Goal: Navigation & Orientation: Find specific page/section

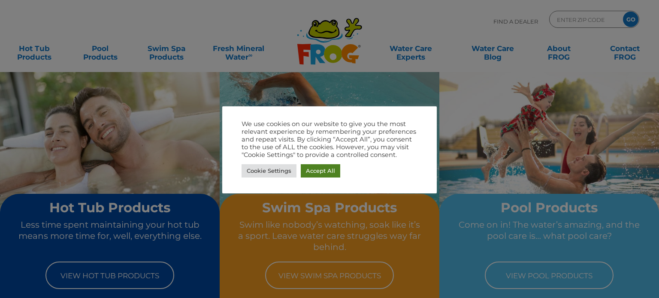
click at [334, 168] on link "Accept All" at bounding box center [320, 170] width 39 height 13
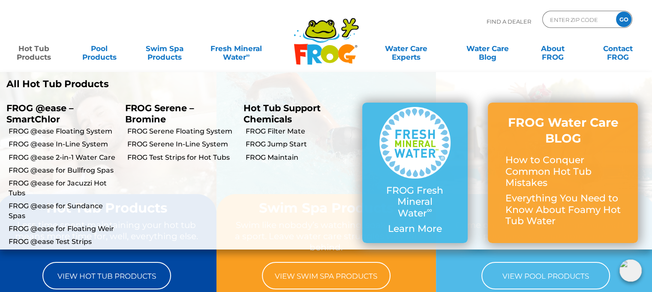
click at [36, 52] on link "Hot Tub Products" at bounding box center [34, 48] width 51 height 17
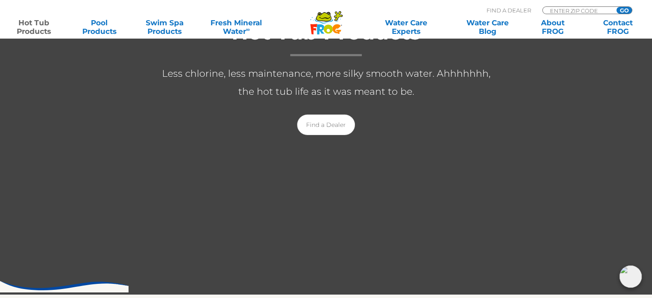
scroll to position [214, 0]
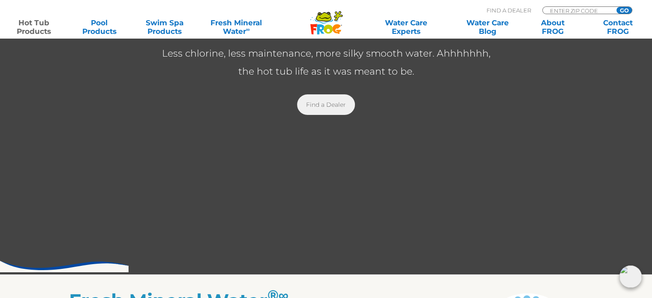
click at [314, 105] on link "Find a Dealer" at bounding box center [326, 104] width 58 height 21
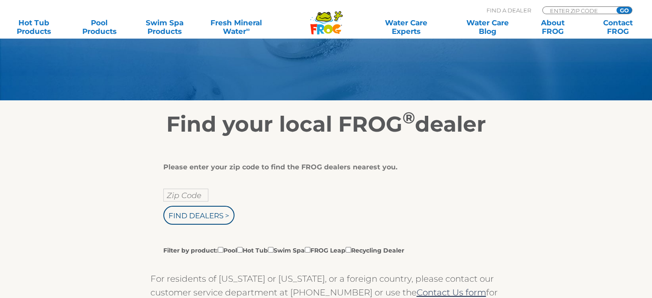
scroll to position [86, 0]
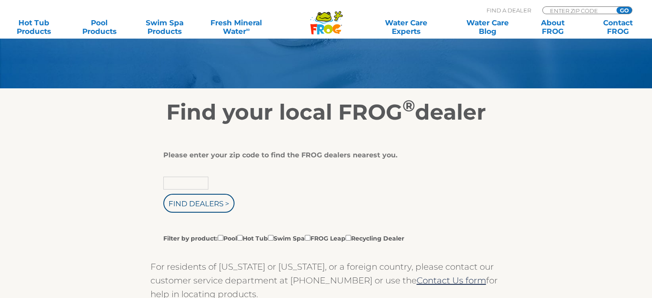
click at [192, 178] on input "text" at bounding box center [185, 183] width 45 height 13
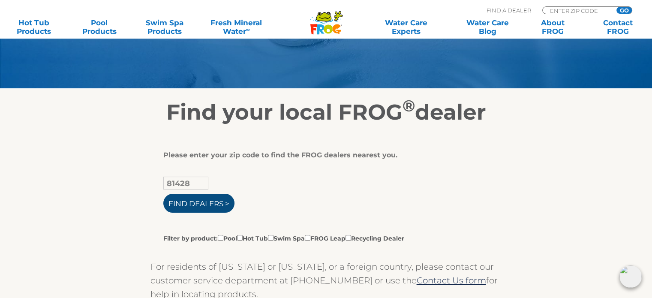
type input "81428"
click at [200, 200] on input "Find Dealers >" at bounding box center [198, 203] width 71 height 19
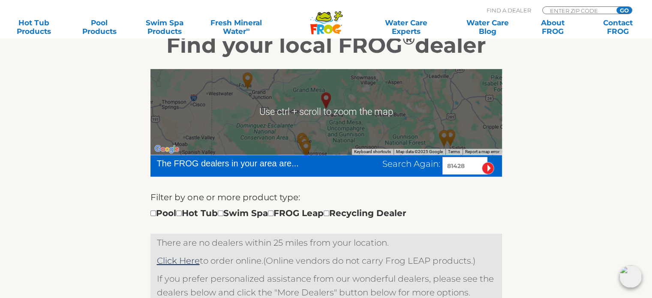
scroll to position [171, 0]
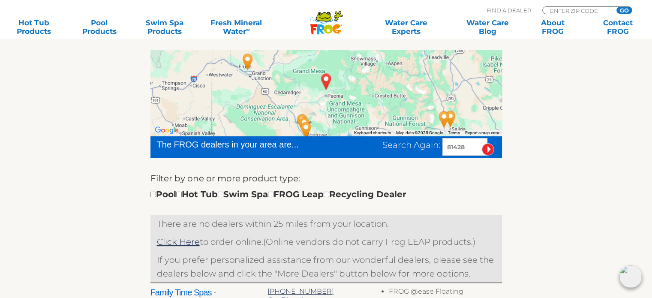
click at [327, 90] on img "BOWIE, CO 81428" at bounding box center [326, 81] width 20 height 23
click at [325, 82] on img "BOWIE, CO 81428" at bounding box center [326, 81] width 20 height 23
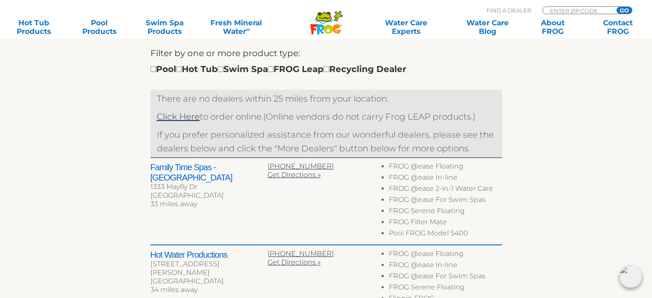
scroll to position [219, 0]
